Goal: Task Accomplishment & Management: Use online tool/utility

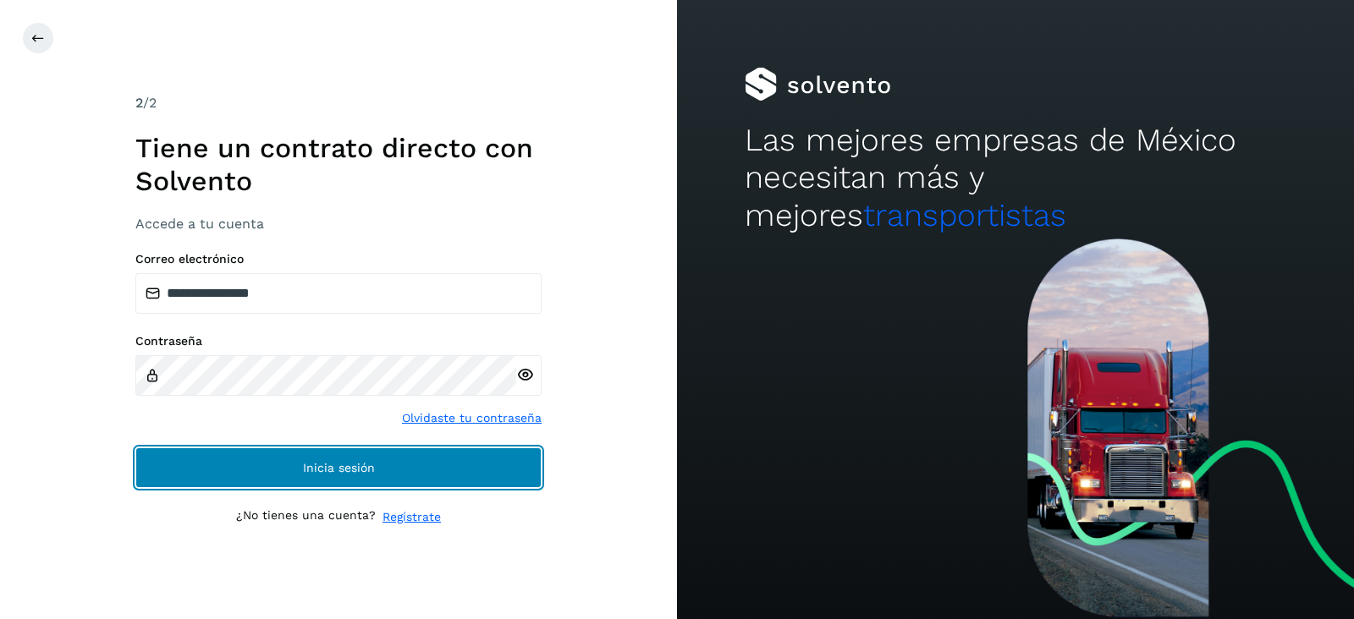
click at [406, 481] on button "Inicia sesión" at bounding box center [338, 468] width 406 height 41
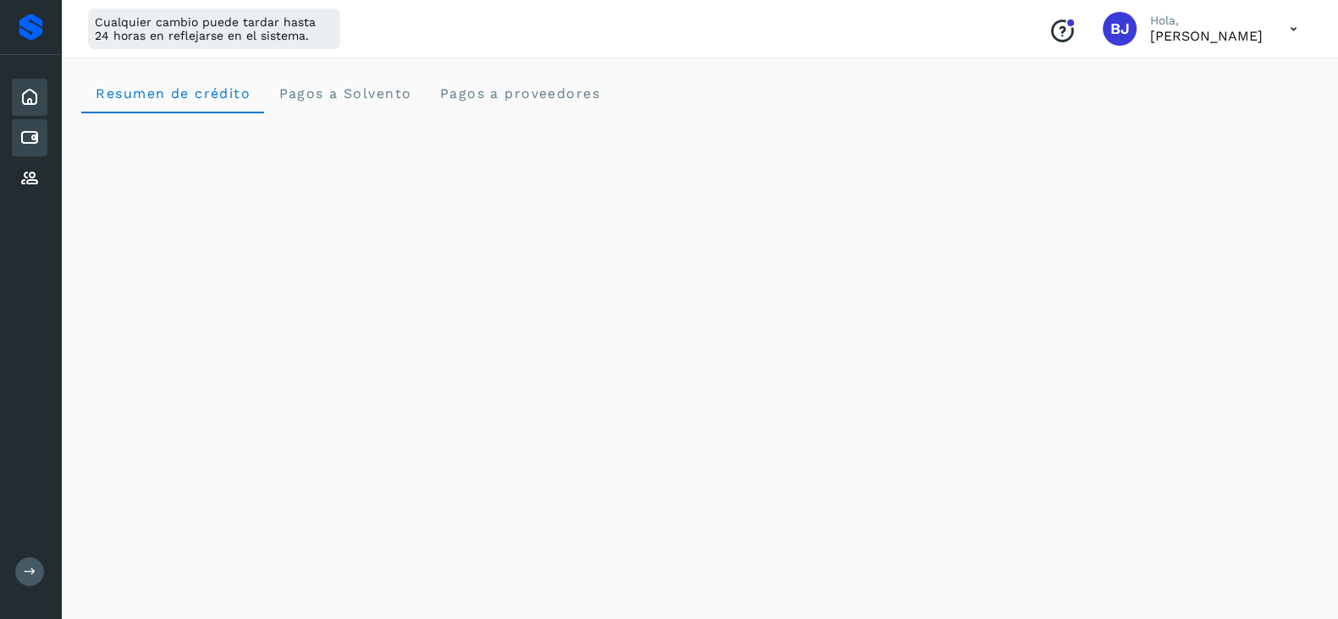
click at [34, 120] on div "Cuentas por pagar" at bounding box center [30, 137] width 36 height 37
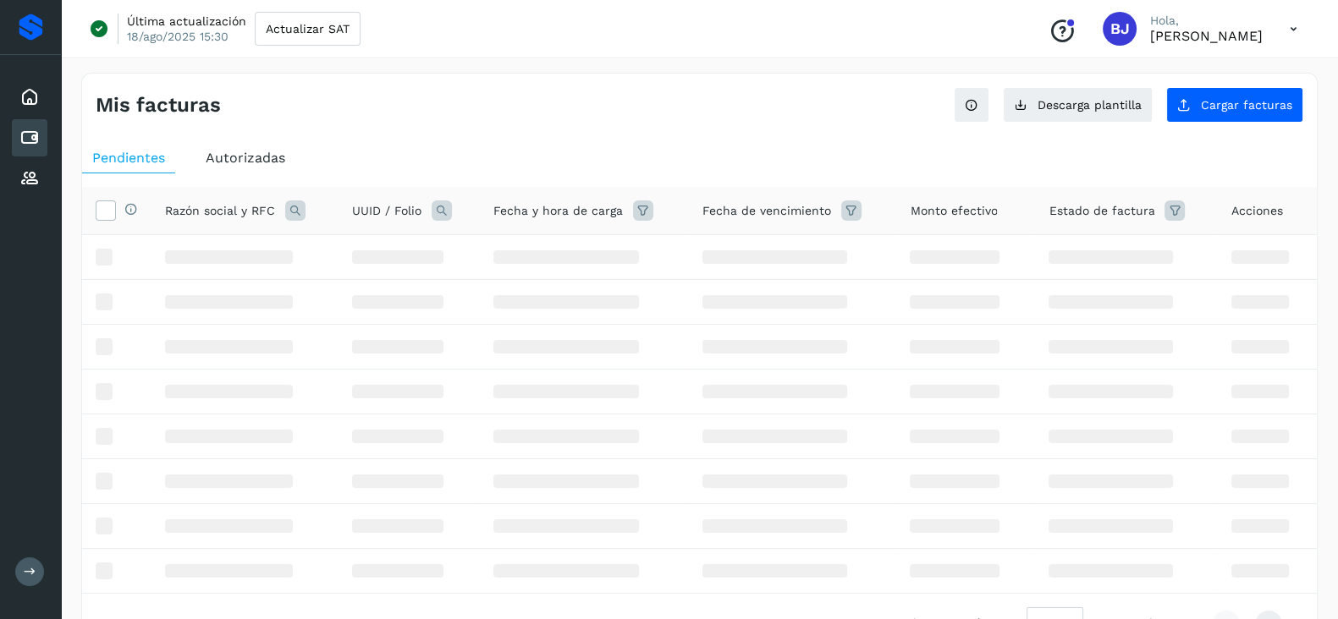
click at [1062, 122] on div "Mis facturas Ver instrucciones para cargar Facturas Descarga plantilla Cargar f…" at bounding box center [699, 395] width 1236 height 644
click at [1061, 116] on button "Descarga plantilla" at bounding box center [1078, 105] width 150 height 36
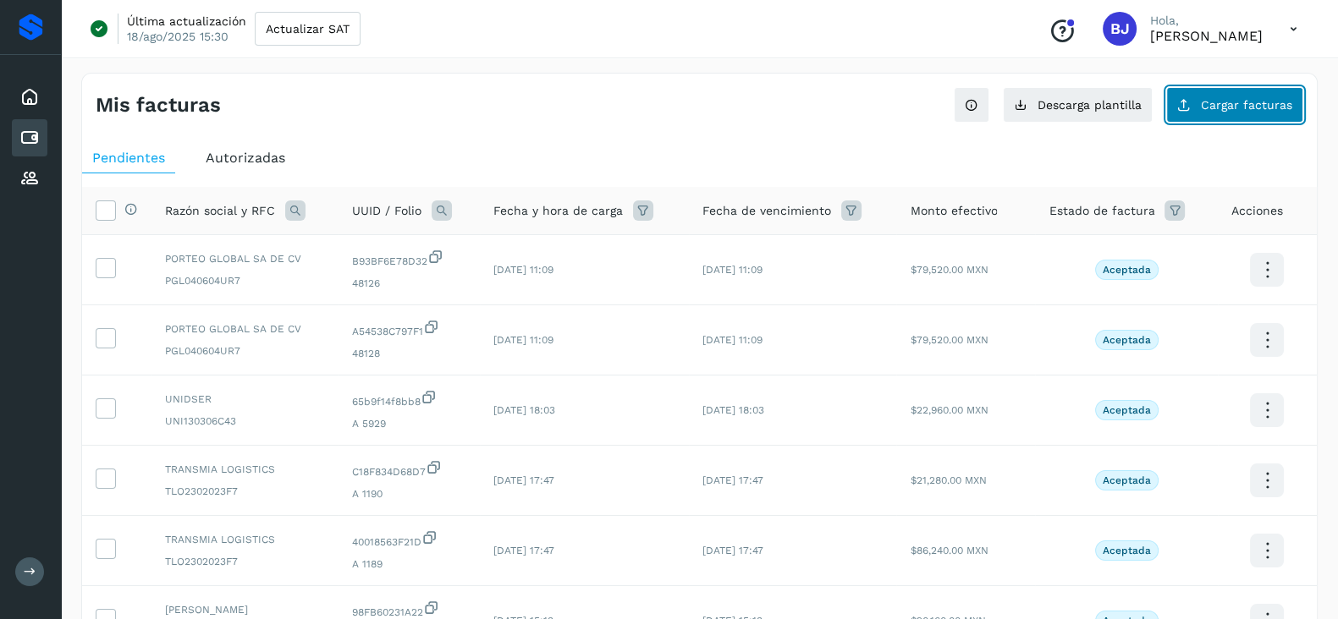
click at [1223, 103] on span "Cargar facturas" at bounding box center [1246, 105] width 91 height 12
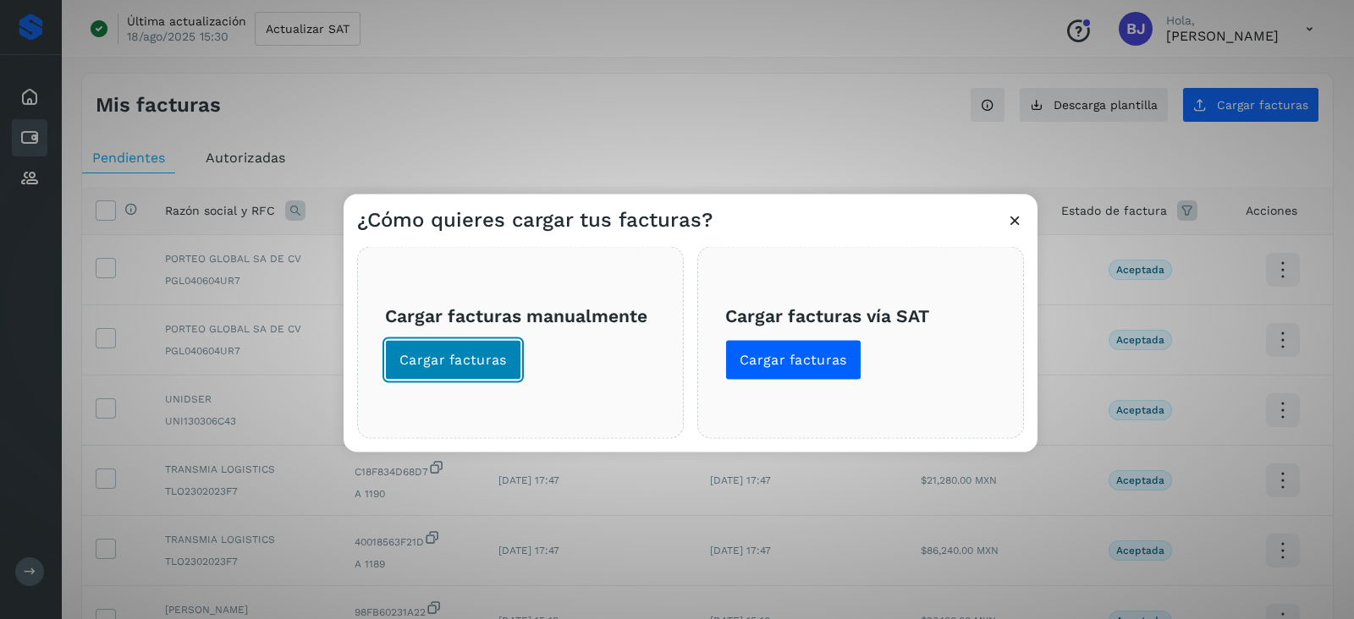
click at [428, 360] on span "Cargar facturas" at bounding box center [452, 360] width 107 height 19
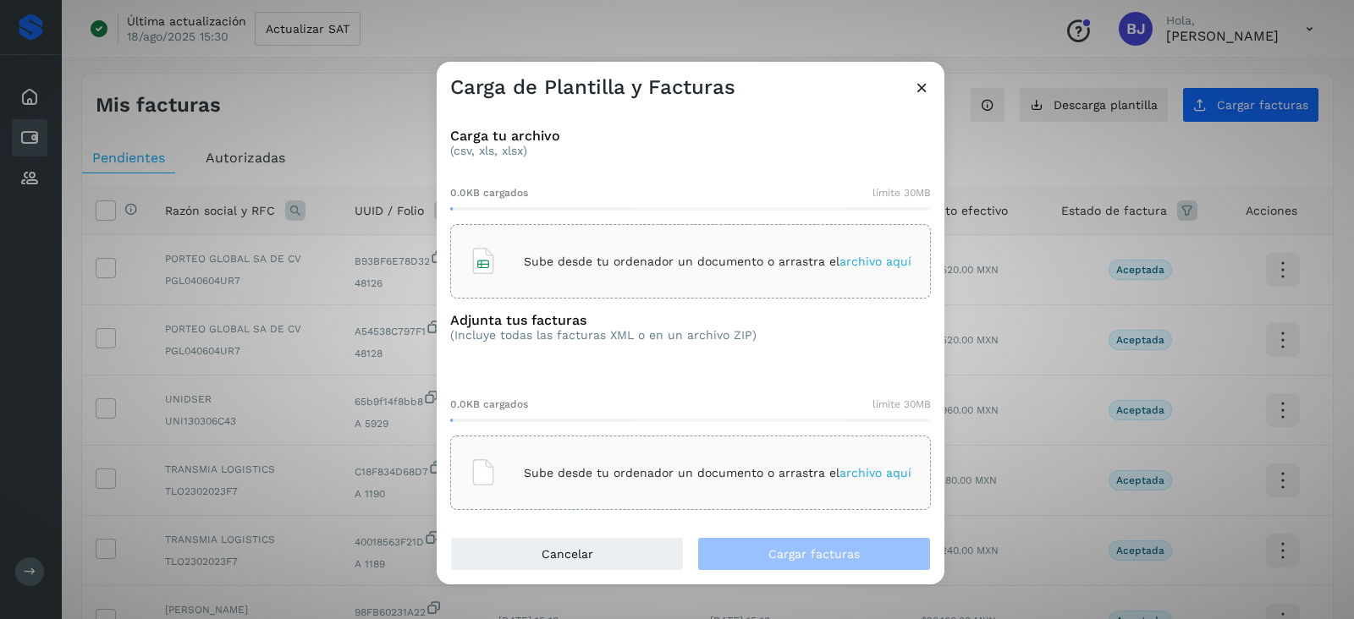
click at [602, 291] on div "Sube desde tu ordenador un documento o arrastra el archivo aquí" at bounding box center [690, 261] width 481 height 74
click at [553, 501] on div "Sube desde tu ordenador un documento o arrastra el archivo aquí" at bounding box center [690, 473] width 481 height 74
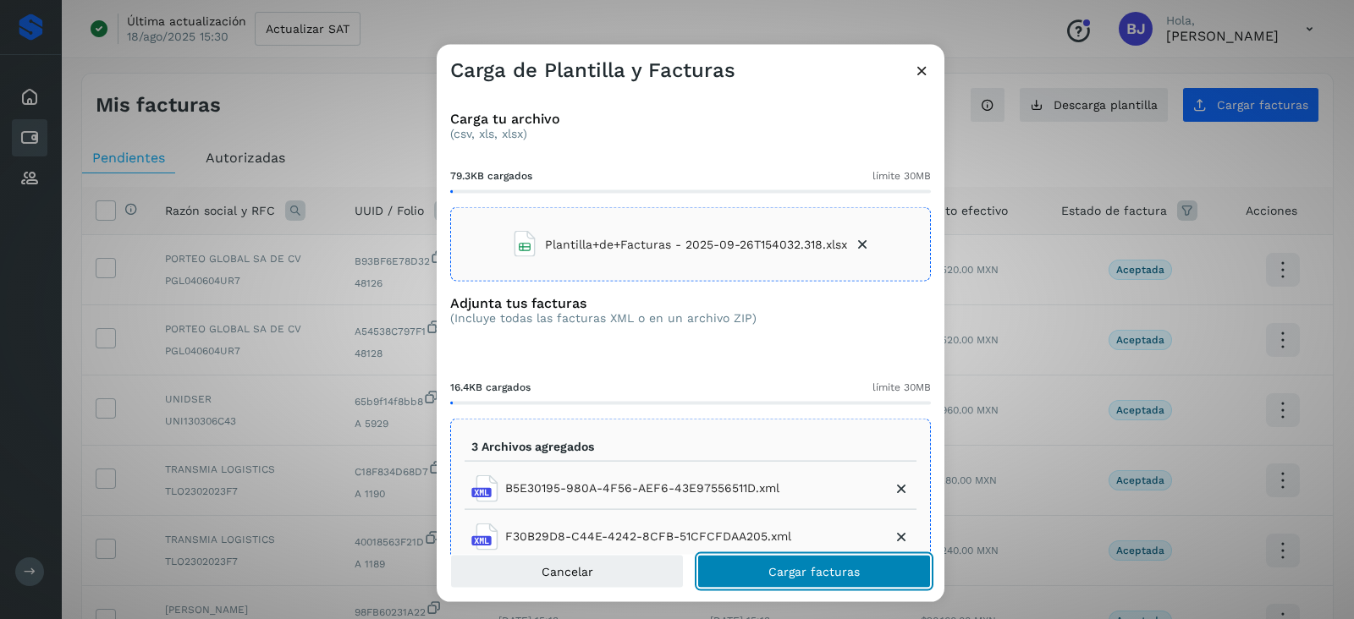
click at [867, 570] on button "Cargar facturas" at bounding box center [814, 571] width 234 height 34
